Goal: Transaction & Acquisition: Purchase product/service

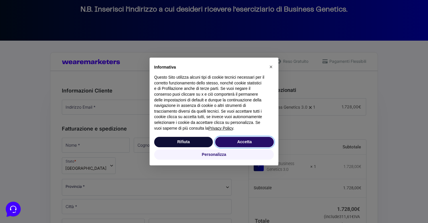
click at [246, 144] on button "Accetta" at bounding box center [244, 142] width 59 height 10
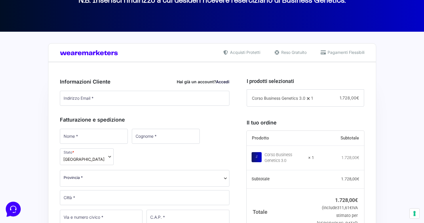
scroll to position [97, 0]
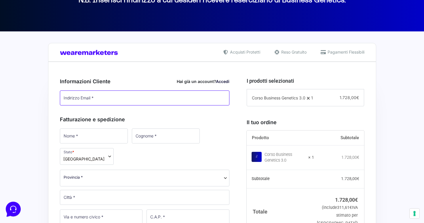
click at [169, 99] on input "Indirizzo Email *" at bounding box center [145, 97] width 170 height 15
type input "[PERSON_NAME][EMAIL_ADDRESS][DOMAIN_NAME]"
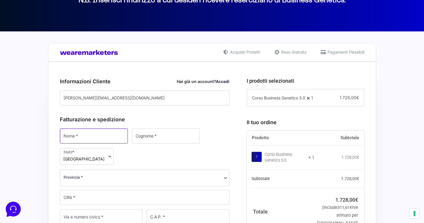
type input "Laura"
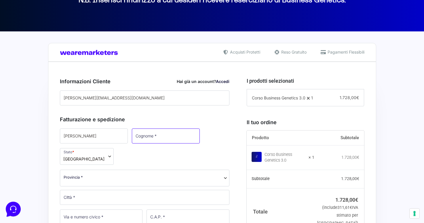
type input "Rodeschini"
select select "MO"
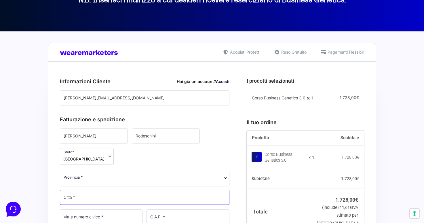
type input "Modena"
type input "[STREET_ADDRESS][PERSON_NAME] A A"
type input "41124"
type input "[PHONE_NUMBER]"
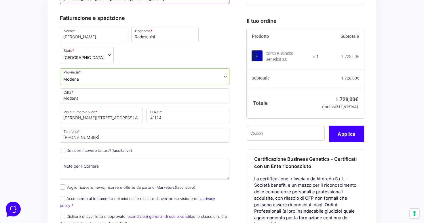
scroll to position [202, 0]
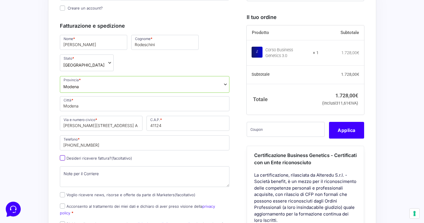
click at [63, 159] on input "Desideri ricevere fattura? (facoltativo)" at bounding box center [62, 157] width 5 height 5
checkbox input "true"
type input "0000000"
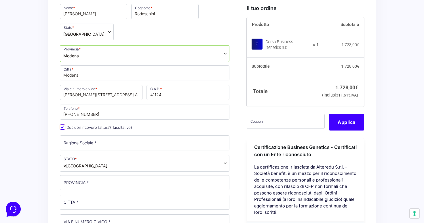
scroll to position [235, 0]
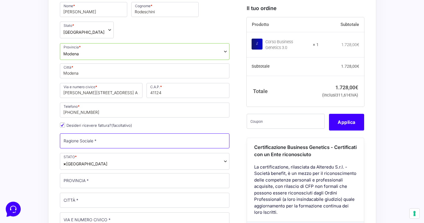
click at [112, 137] on input "Ragione Sociale *" at bounding box center [145, 140] width 170 height 15
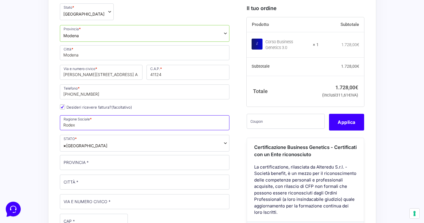
scroll to position [254, 0]
type input "Rodex"
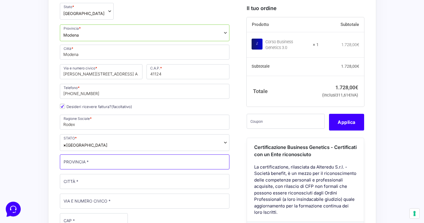
click at [112, 161] on input "PROVINCIA *" at bounding box center [145, 161] width 170 height 15
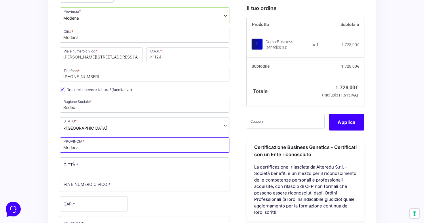
scroll to position [277, 0]
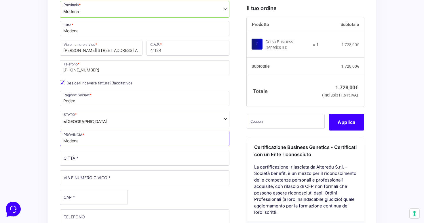
type input "Modena"
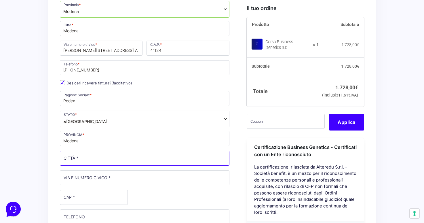
click at [121, 156] on input "CITTÀ *" at bounding box center [145, 157] width 170 height 15
type input "Modena"
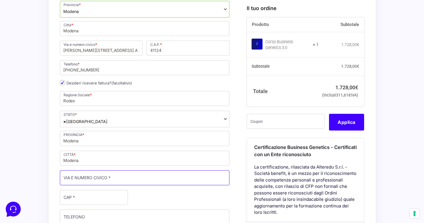
type input "[STREET_ADDRESS][PERSON_NAME] A A"
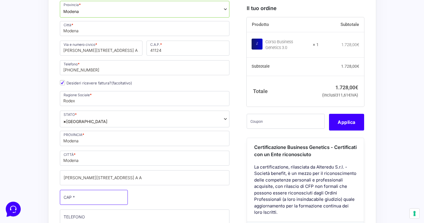
type input "41124"
type input "[PHONE_NUMBER]"
type input "[PERSON_NAME][EMAIL_ADDRESS][DOMAIN_NAME]"
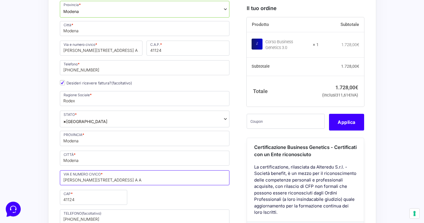
click at [113, 180] on input "[STREET_ADDRESS][PERSON_NAME] A A" at bounding box center [145, 177] width 170 height 15
drag, startPoint x: 125, startPoint y: 180, endPoint x: 47, endPoint y: 182, distance: 78.6
click at [60, 182] on input "[STREET_ADDRESS][PERSON_NAME] A A" at bounding box center [145, 177] width 170 height 15
type input "via [PERSON_NAME]"
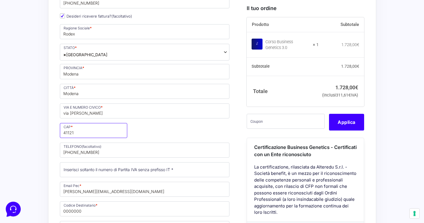
scroll to position [346, 0]
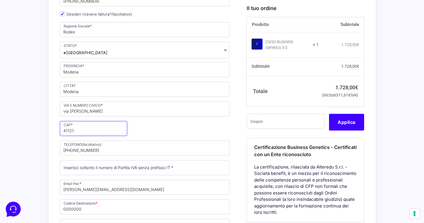
type input "41121"
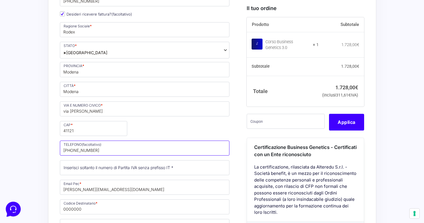
drag, startPoint x: 101, startPoint y: 151, endPoint x: 72, endPoint y: 150, distance: 29.4
click at [72, 150] on input "[PHONE_NUMBER]" at bounding box center [145, 147] width 170 height 15
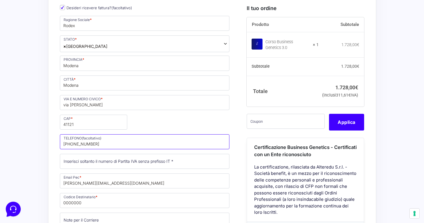
scroll to position [353, 0]
type input "+393355708685"
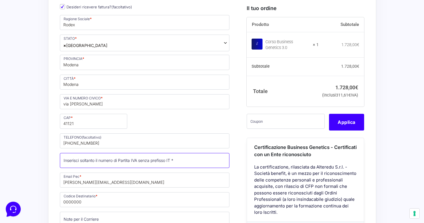
click at [94, 162] on input "Partita Iva *" at bounding box center [145, 160] width 170 height 15
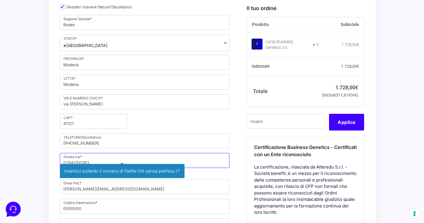
type input "02641100363"
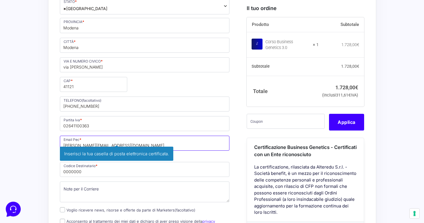
scroll to position [390, 0]
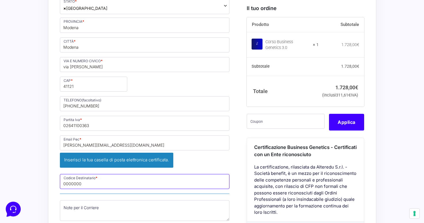
click at [107, 174] on input "0000000" at bounding box center [145, 181] width 170 height 15
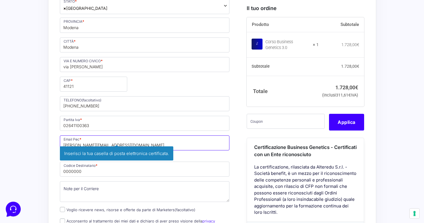
drag, startPoint x: 104, startPoint y: 145, endPoint x: 67, endPoint y: 146, distance: 37.4
click at [67, 146] on input "[PERSON_NAME][EMAIL_ADDRESS][DOMAIN_NAME]" at bounding box center [145, 142] width 170 height 15
click at [90, 141] on input "[PERSON_NAME][EMAIL_ADDRESS][DOMAIN_NAME]" at bounding box center [145, 142] width 170 height 15
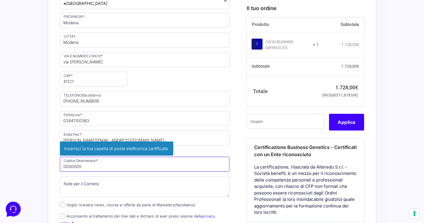
click at [87, 166] on input "0000000" at bounding box center [145, 164] width 170 height 15
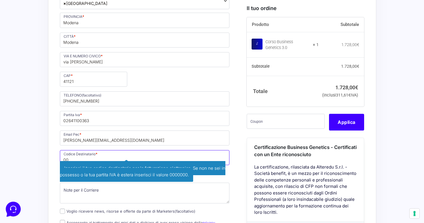
type input "0"
type input "USAL8PV"
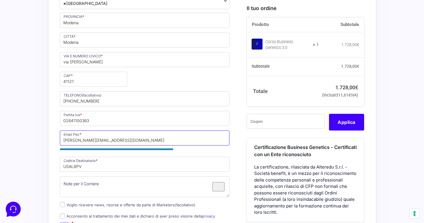
click at [91, 141] on input "[PERSON_NAME][EMAIL_ADDRESS][DOMAIN_NAME]" at bounding box center [145, 137] width 170 height 15
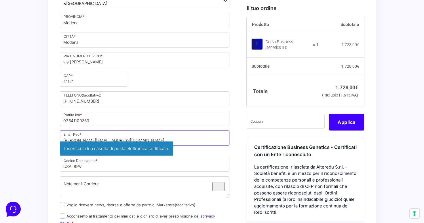
drag, startPoint x: 92, startPoint y: 139, endPoint x: 57, endPoint y: 142, distance: 35.8
click at [60, 142] on input "[PERSON_NAME][EMAIL_ADDRESS][DOMAIN_NAME]" at bounding box center [145, 137] width 170 height 15
type input "[EMAIL_ADDRESS][DOMAIN_NAME]"
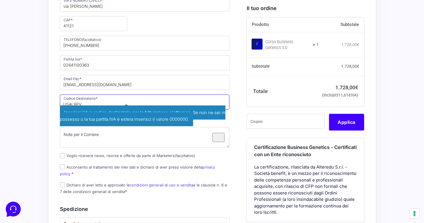
scroll to position [451, 0]
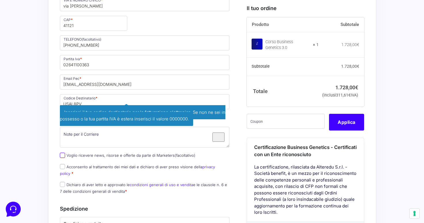
click at [63, 156] on input "Voglio ricevere news, risorse e offerte da parte di Marketers (facoltativo)" at bounding box center [62, 154] width 5 height 5
checkbox input "true"
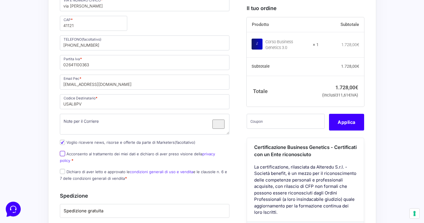
click at [62, 155] on input "Acconsento al trattamento dei miei dati e dichiaro di aver preso visione della …" at bounding box center [62, 153] width 5 height 5
checkbox input "true"
click at [62, 169] on input "Dichiaro di aver letto e approvato le condizioni generali di uso e vendita e le…" at bounding box center [62, 171] width 5 height 5
checkbox input "true"
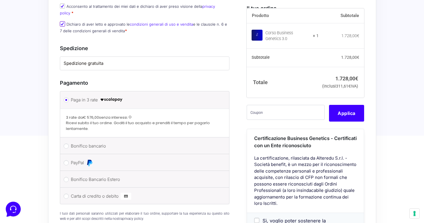
scroll to position [602, 0]
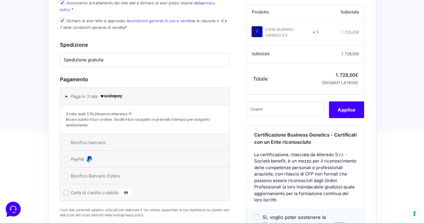
click at [66, 190] on input "Carta di credito o debito" at bounding box center [66, 192] width 5 height 5
radio input "true"
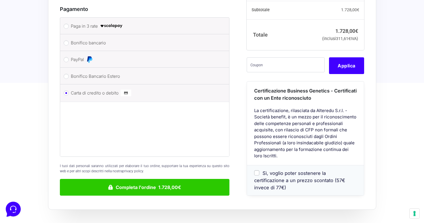
scroll to position [674, 0]
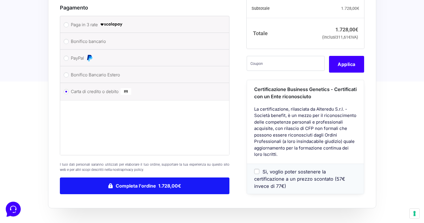
click at [129, 181] on button "Completa l'ordine 1.728,00€" at bounding box center [145, 185] width 170 height 17
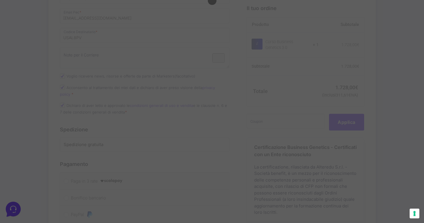
scroll to position [489, 0]
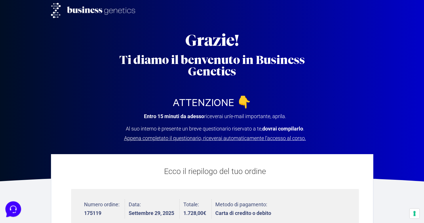
click at [15, 207] on icon at bounding box center [12, 208] width 15 height 15
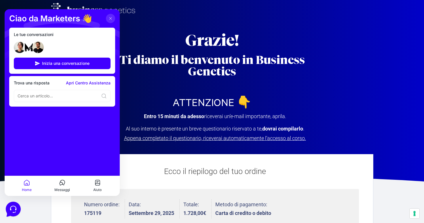
click at [44, 91] on div at bounding box center [62, 96] width 97 height 12
click at [44, 96] on input at bounding box center [58, 96] width 81 height 6
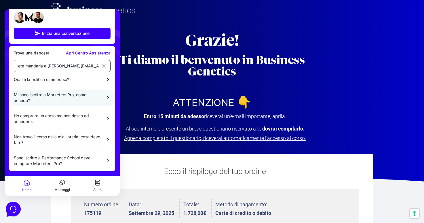
scroll to position [34, 0]
type input "buona sera , mi scuso ma non ho ricevuto la mail di iscrizione. potete mandarla…"
click at [88, 63] on input "buona sera , mi scuso ma non ho ricevuto la mail di iscrizione. potete mandarla…" at bounding box center [58, 66] width 81 height 6
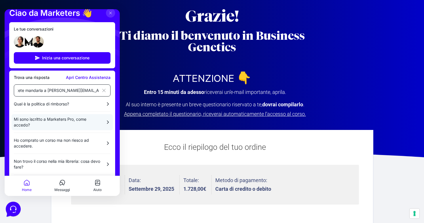
scroll to position [0, 0]
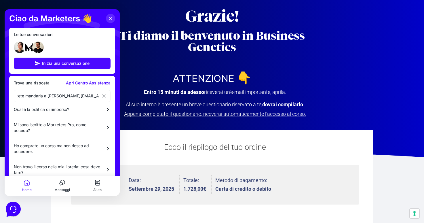
click at [65, 62] on span "Inizia una conversazione" at bounding box center [65, 63] width 47 height 5
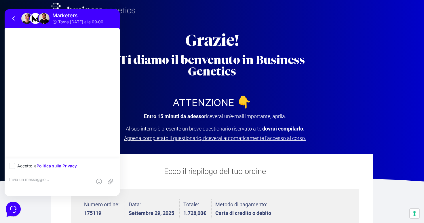
click at [198, 102] on h2 "ATTENZIONE 👇" at bounding box center [211, 103] width 207 height 12
click at [13, 19] on icon at bounding box center [14, 18] width 2 height 3
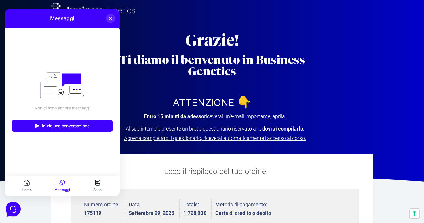
click at [110, 17] on icon at bounding box center [110, 18] width 5 height 5
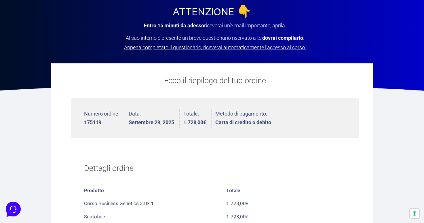
scroll to position [97, 0]
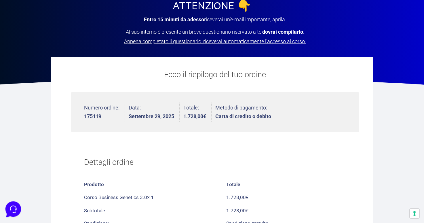
click at [14, 205] on icon at bounding box center [12, 208] width 15 height 15
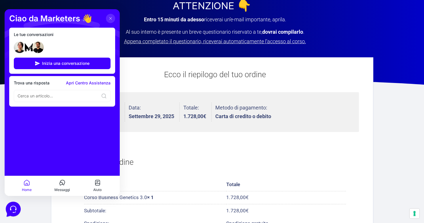
click at [78, 83] on link "Apri Centro Assistenza" at bounding box center [88, 83] width 45 height 5
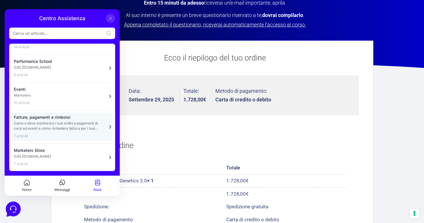
scroll to position [115, 0]
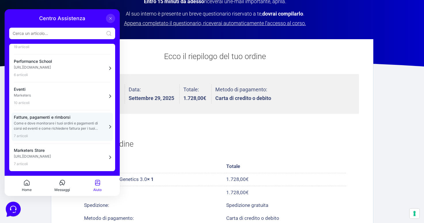
click at [58, 125] on p "Come e dove monitorare i tuoi ordini e pagamenti di corsi ed eventi e come rich…" at bounding box center [59, 126] width 90 height 10
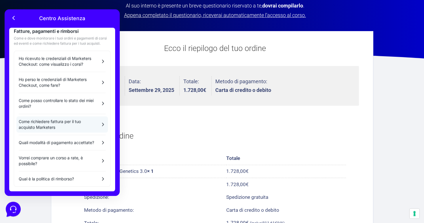
scroll to position [121, 0]
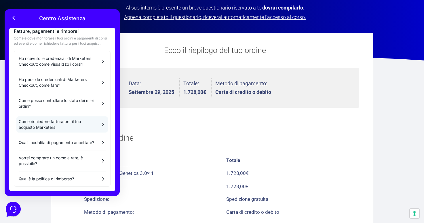
click at [61, 119] on p "Come richiedere fattura per il tuo acquisto Marketers" at bounding box center [57, 125] width 77 height 12
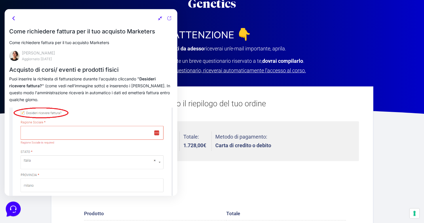
scroll to position [24, 0]
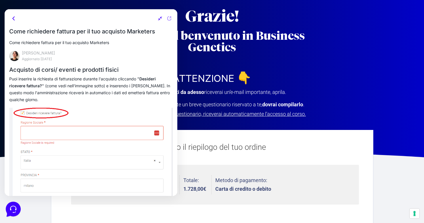
click at [15, 19] on icon at bounding box center [13, 18] width 7 height 7
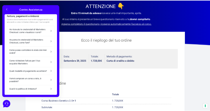
scroll to position [0, 0]
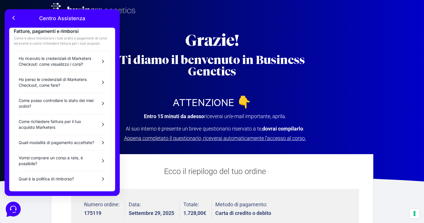
click at [264, 113] on div "Grazie! Ti diamo il benvenuto in Business Genetics ATTENZIONE 👇 Entro 15 minuti…" at bounding box center [212, 64] width 328 height 173
click at [13, 18] on icon at bounding box center [14, 17] width 2 height 3
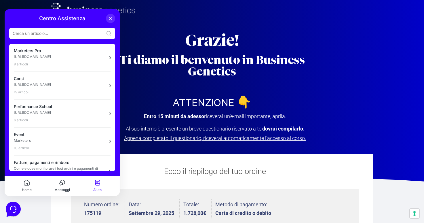
click at [111, 18] on icon at bounding box center [110, 18] width 5 height 5
